Goal: Transaction & Acquisition: Purchase product/service

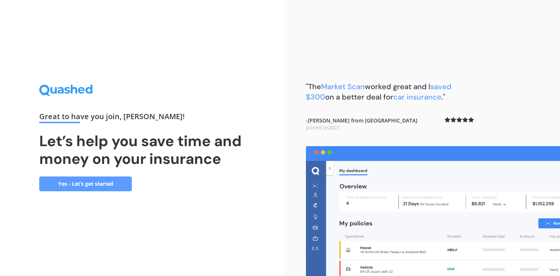
click at [93, 182] on link "Yes - Let’s get started" at bounding box center [85, 184] width 93 height 15
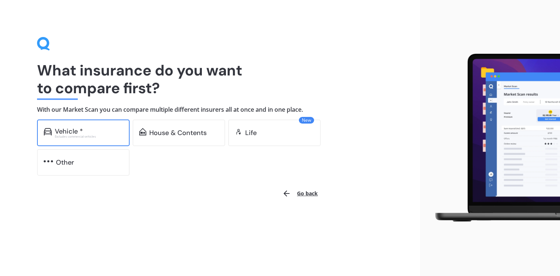
click at [79, 130] on div "Vehicle *" at bounding box center [69, 131] width 28 height 7
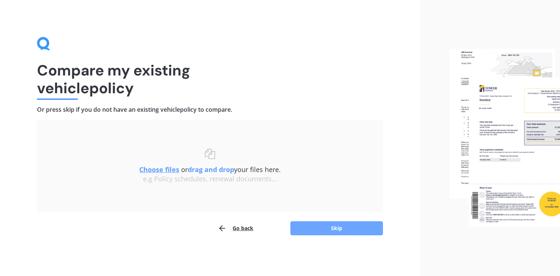
click at [346, 229] on button "Skip" at bounding box center [336, 228] width 93 height 14
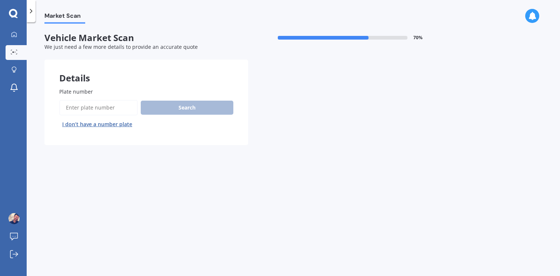
click at [86, 108] on input "Plate number" at bounding box center [98, 108] width 79 height 16
type input "NBC564"
click at [191, 102] on button "Search" at bounding box center [187, 108] width 93 height 14
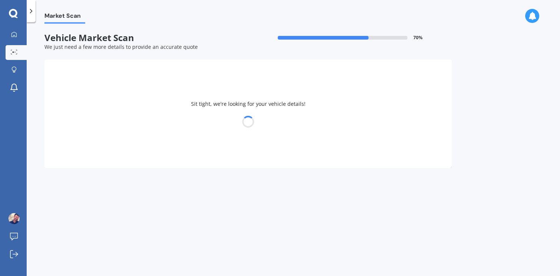
select select "PEUGEOT"
select select "2008"
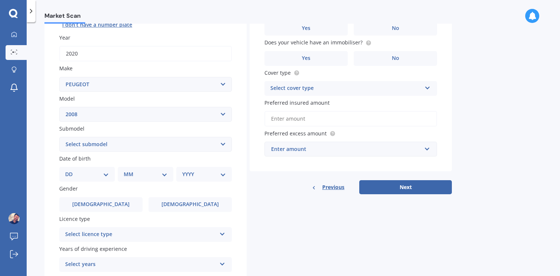
scroll to position [109, 0]
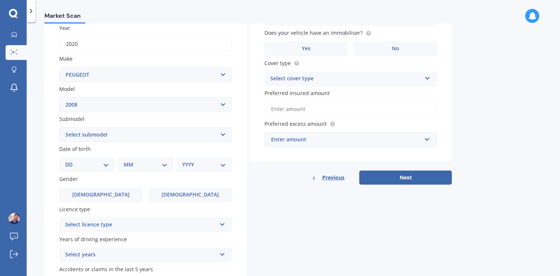
click at [223, 134] on select "Select submodel Crossover Diesel Petrol" at bounding box center [145, 134] width 173 height 15
select select "PETROL"
click at [73, 169] on select "DD 01 02 03 04 05 06 07 08 09 10 11 12 13 14 15 16 17 18 19 20 21 22 23 24 25 2…" at bounding box center [87, 165] width 44 height 8
select select "16"
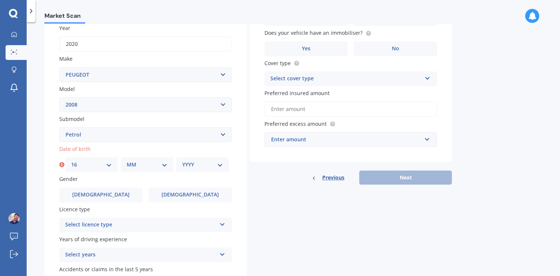
click at [157, 163] on select "MM 01 02 03 04 05 06 07 08 09 10 11 12" at bounding box center [147, 165] width 41 height 8
select select "12"
click at [204, 167] on select "YYYY 2025 2024 2023 2022 2021 2020 2019 2018 2017 2016 2015 2014 2013 2012 2011…" at bounding box center [202, 165] width 41 height 8
select select "1966"
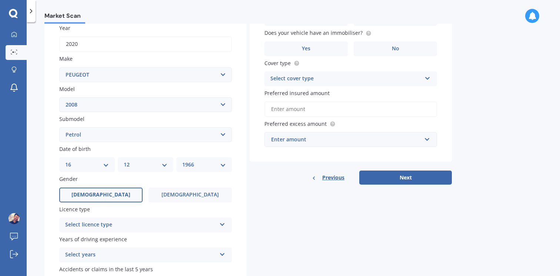
click at [114, 197] on label "[DEMOGRAPHIC_DATA]" at bounding box center [100, 195] width 83 height 15
click at [0, 0] on input "[DEMOGRAPHIC_DATA]" at bounding box center [0, 0] width 0 height 0
click at [172, 220] on div "Select licence type NZ Full NZ Restricted NZ Learners [GEOGRAPHIC_DATA] [GEOGRA…" at bounding box center [145, 225] width 173 height 15
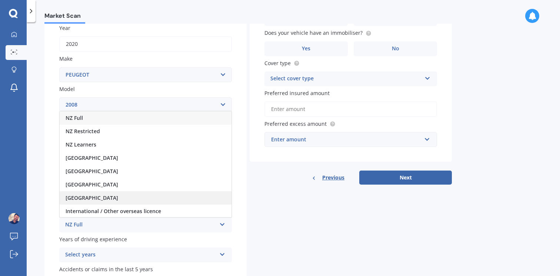
scroll to position [1, 0]
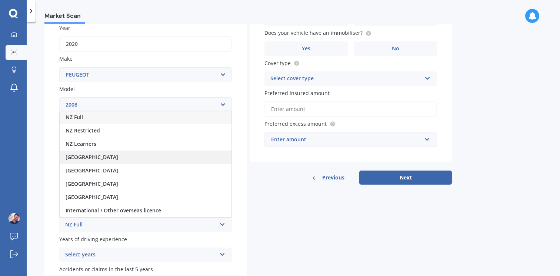
click at [174, 160] on div "[GEOGRAPHIC_DATA]" at bounding box center [146, 157] width 172 height 13
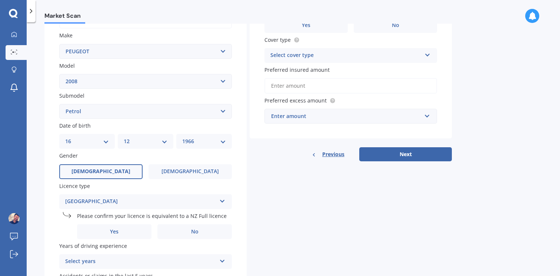
scroll to position [144, 0]
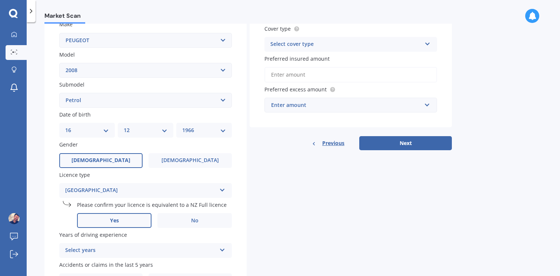
click at [114, 221] on span "Yes" at bounding box center [114, 221] width 9 height 6
click at [0, 0] on input "Yes" at bounding box center [0, 0] width 0 height 0
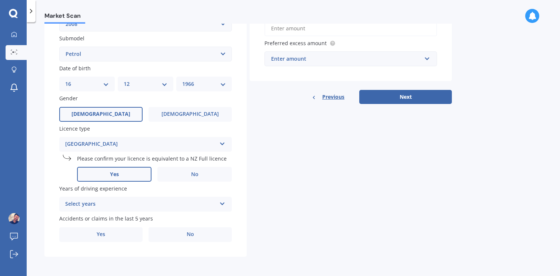
click at [221, 203] on icon at bounding box center [222, 202] width 6 height 5
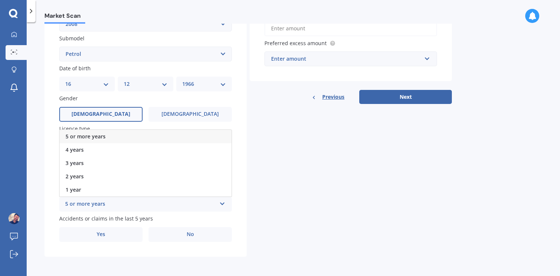
click at [192, 137] on div "5 or more years" at bounding box center [146, 136] width 172 height 13
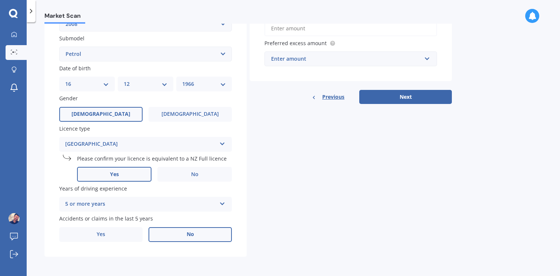
click at [207, 236] on label "No" at bounding box center [190, 234] width 83 height 15
click at [0, 0] on input "No" at bounding box center [0, 0] width 0 height 0
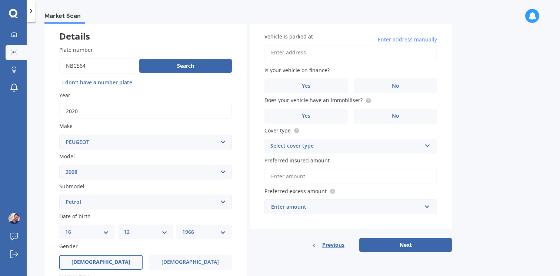
scroll to position [0, 0]
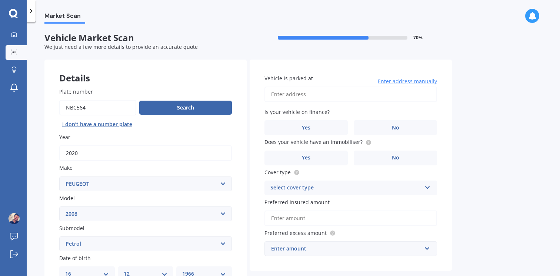
click at [280, 92] on input "Vehicle is parked at" at bounding box center [350, 95] width 173 height 16
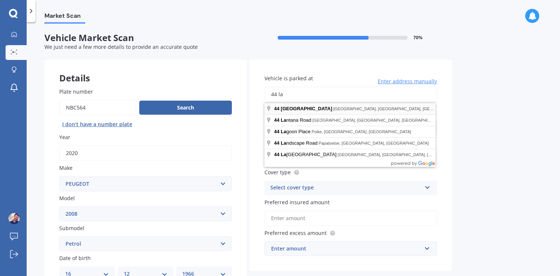
type input "[STREET_ADDRESS][PERSON_NAME]"
click at [471, 159] on div "Market Scan Vehicle Market Scan 70 % We just need a few more details to provide…" at bounding box center [293, 151] width 533 height 254
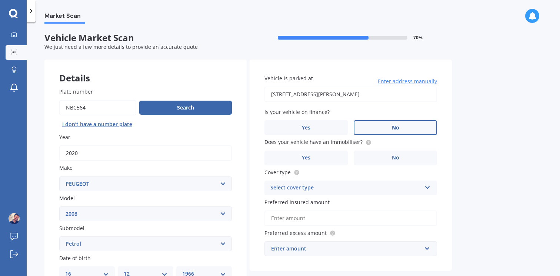
click at [395, 131] on span "No" at bounding box center [395, 128] width 7 height 6
click at [0, 0] on input "No" at bounding box center [0, 0] width 0 height 0
click at [401, 159] on label "No" at bounding box center [395, 158] width 83 height 15
click at [0, 0] on input "No" at bounding box center [0, 0] width 0 height 0
click at [422, 191] on div "Select cover type Comprehensive Third Party, Fire & Theft Third Party" at bounding box center [350, 188] width 173 height 15
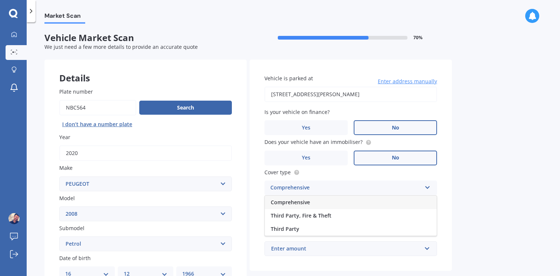
click at [372, 204] on div "Comprehensive" at bounding box center [351, 202] width 172 height 13
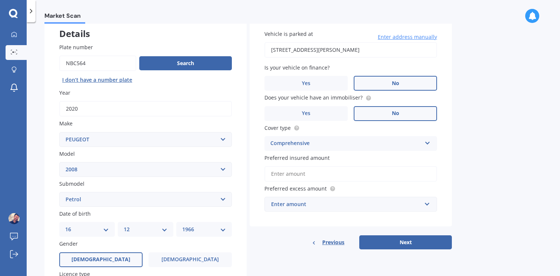
scroll to position [45, 0]
click at [281, 174] on input "Preferred insured amount" at bounding box center [350, 174] width 173 height 16
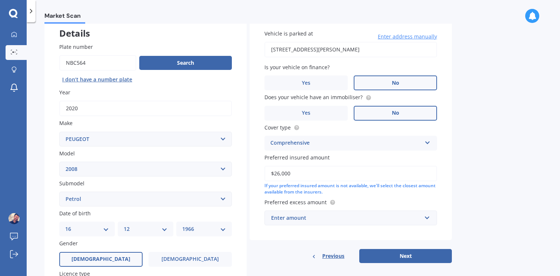
type input "$26,000"
click at [483, 195] on div "Market Scan Vehicle Market Scan 70 % We just need a few more details to provide…" at bounding box center [293, 151] width 533 height 254
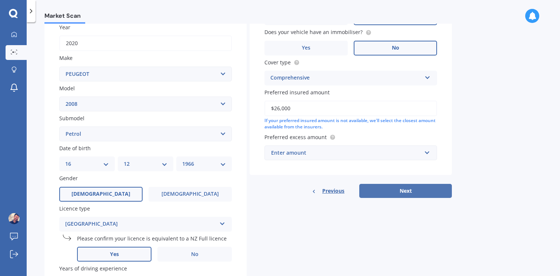
click at [417, 193] on button "Next" at bounding box center [405, 191] width 93 height 14
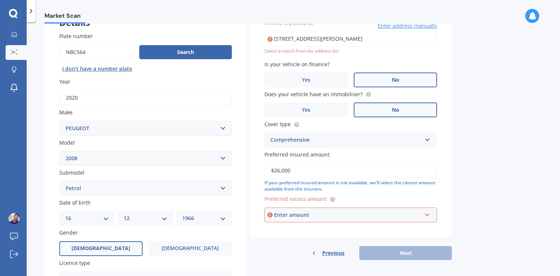
scroll to position [51, 0]
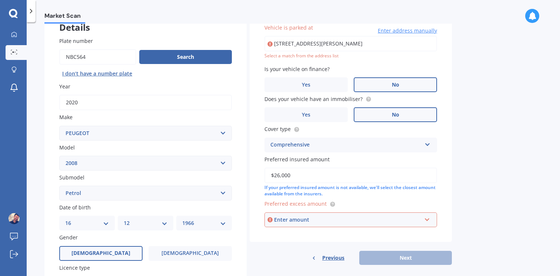
click at [409, 222] on div "Enter amount" at bounding box center [347, 220] width 147 height 8
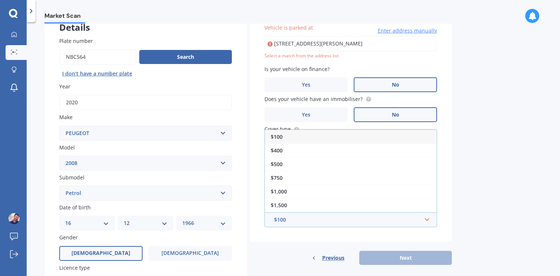
click at [481, 167] on div "Market Scan Vehicle Market Scan 70 % We just need a few more details to provide…" at bounding box center [293, 151] width 533 height 254
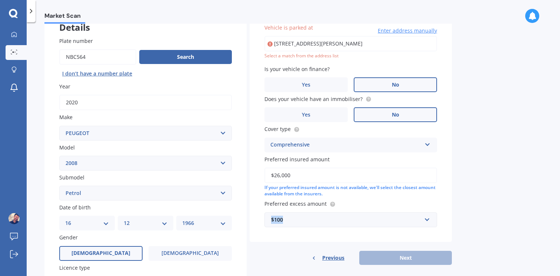
click at [421, 218] on div "$100 $100 $400 $500 $750 $1,000 $1,500 $2,000" at bounding box center [350, 220] width 173 height 15
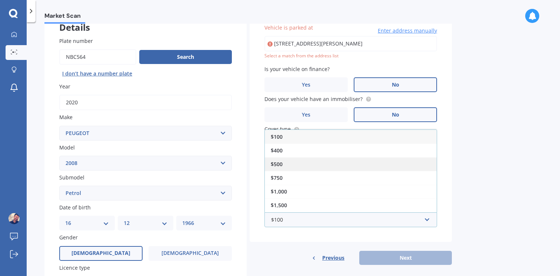
click at [402, 162] on div "$500" at bounding box center [351, 164] width 172 height 14
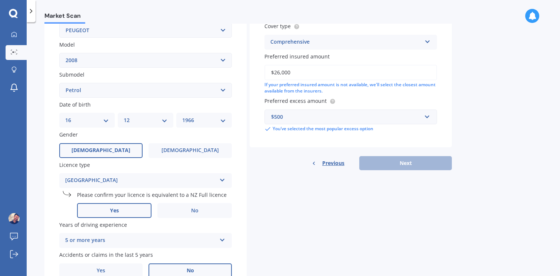
scroll to position [192, 0]
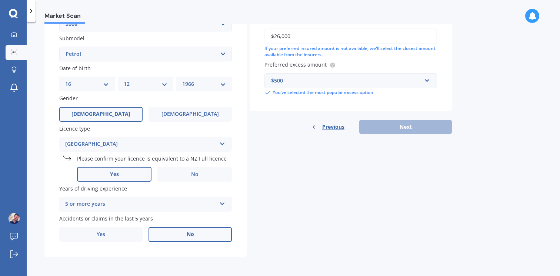
click at [407, 128] on div "Previous Next" at bounding box center [351, 127] width 202 height 14
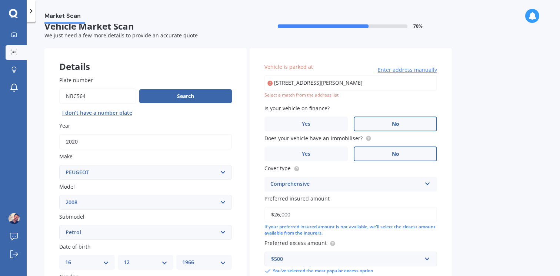
scroll to position [11, 0]
click at [373, 81] on input "[STREET_ADDRESS][PERSON_NAME]" at bounding box center [350, 84] width 173 height 16
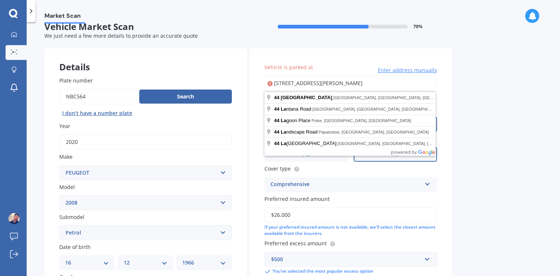
click at [290, 85] on input "[STREET_ADDRESS][PERSON_NAME]" at bounding box center [350, 84] width 173 height 16
click at [358, 84] on input "[STREET_ADDRESS][PERSON_NAME]" at bounding box center [350, 84] width 173 height 16
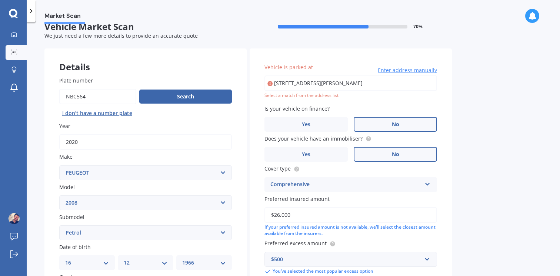
type input "[STREET_ADDRESS][PERSON_NAME]"
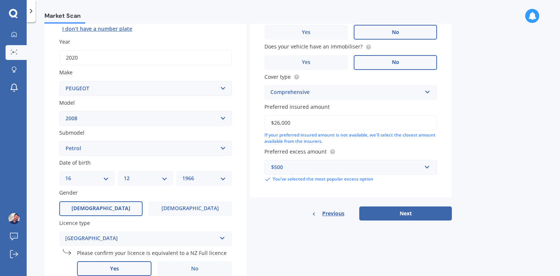
scroll to position [192, 0]
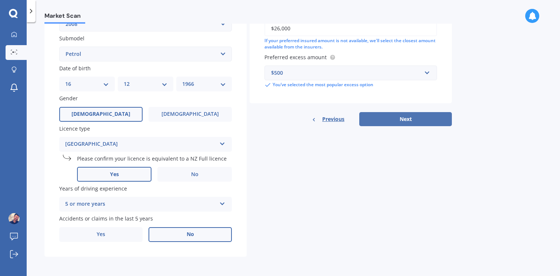
click at [421, 121] on button "Next" at bounding box center [405, 119] width 93 height 14
select select "16"
select select "12"
select select "1966"
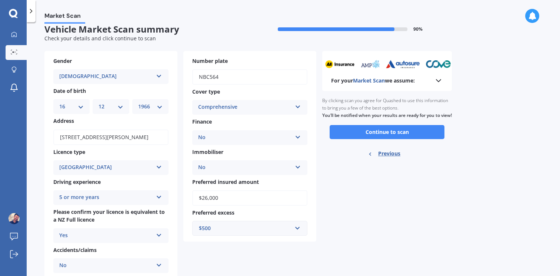
scroll to position [0, 0]
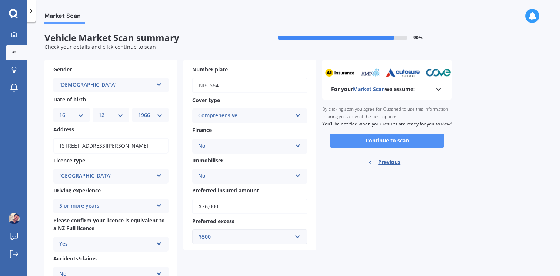
click at [391, 146] on button "Continue to scan" at bounding box center [387, 141] width 115 height 14
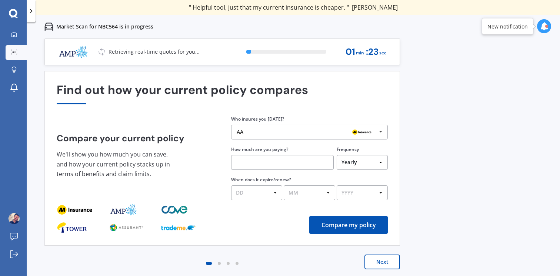
click at [374, 139] on div "AA AA Tower AMI State AMP ANZ ASB BNZ Trade Me Insurance Westpac Other" at bounding box center [309, 132] width 157 height 15
click at [439, 130] on div "Previous 60,000+ Kiwis have signed up to shop and save on insurance with us " H…" at bounding box center [293, 177] width 533 height 276
click at [375, 129] on div at bounding box center [362, 132] width 30 height 9
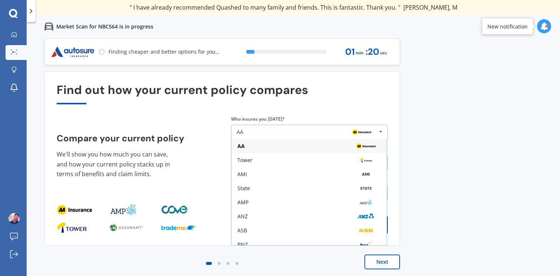
scroll to position [49, 0]
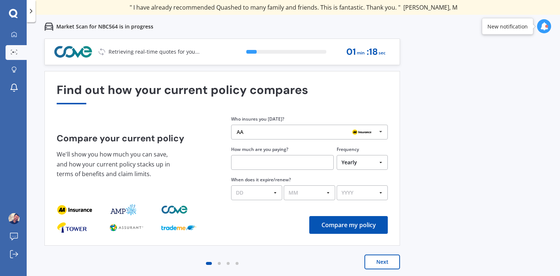
click at [490, 87] on div "Previous 60,000+ Kiwis have signed up to shop and save on insurance with us " H…" at bounding box center [293, 177] width 533 height 276
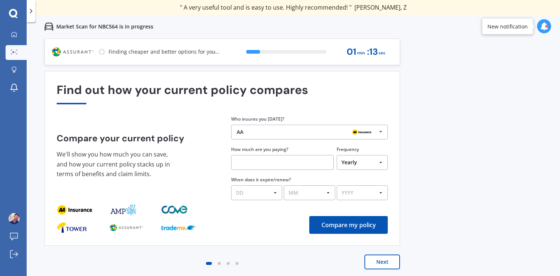
click at [387, 263] on button "Next" at bounding box center [382, 262] width 36 height 15
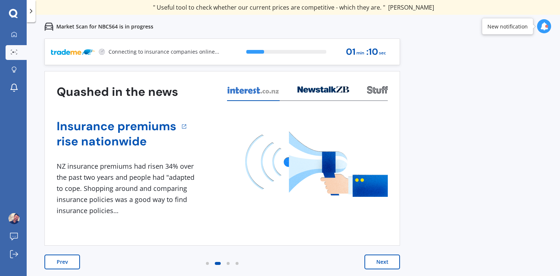
click at [387, 263] on button "Next" at bounding box center [382, 262] width 36 height 15
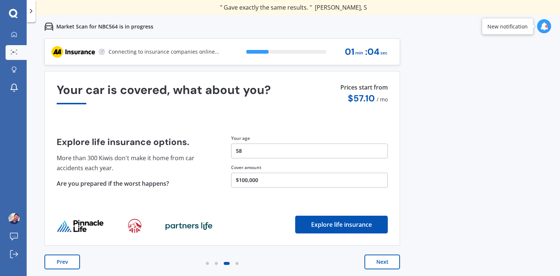
click at [387, 263] on button "Next" at bounding box center [382, 262] width 36 height 15
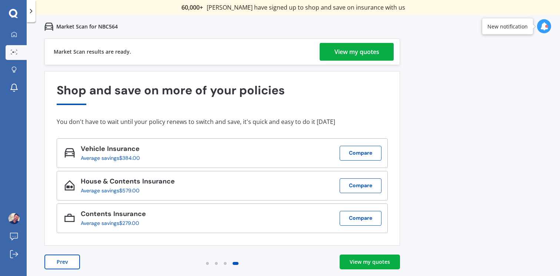
click at [349, 49] on div "View my quotes" at bounding box center [356, 52] width 45 height 18
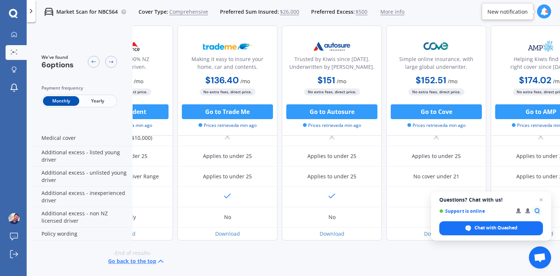
scroll to position [366, 199]
